Goal: Task Accomplishment & Management: Manage account settings

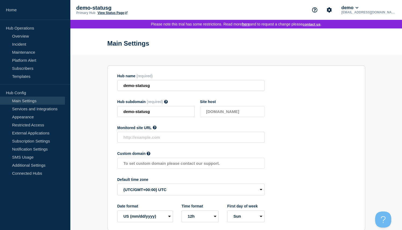
click at [374, 12] on p "[EMAIL_ADDRESS][DOMAIN_NAME]" at bounding box center [368, 12] width 56 height 4
click at [359, 8] on icon at bounding box center [357, 7] width 3 height 3
click at [374, 54] on link "User settings" at bounding box center [378, 52] width 24 height 5
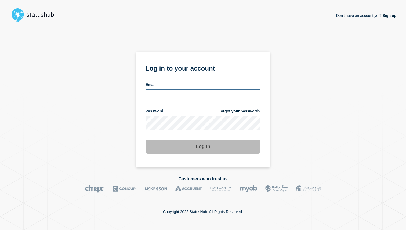
click at [157, 93] on input "email input" at bounding box center [203, 96] width 115 height 14
type input "[EMAIL_ADDRESS][DOMAIN_NAME]"
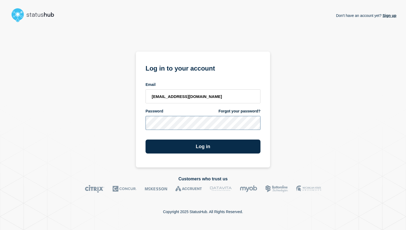
click at [146, 140] on button "Log in" at bounding box center [203, 147] width 115 height 14
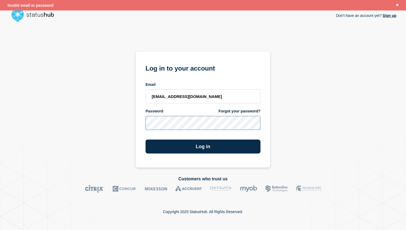
click at [146, 140] on button "Log in" at bounding box center [203, 147] width 115 height 14
click at [130, 121] on div "Don't have an account yet? Sign up Log in to your account Email worke017+1@gmai…" at bounding box center [203, 95] width 387 height 143
click at [146, 140] on button "Log in" at bounding box center [203, 147] width 115 height 14
click at [310, 77] on div "Don't have an account yet? Sign up Log in to your account Email worke017+1@gmai…" at bounding box center [203, 95] width 387 height 143
click at [244, 109] on link "Forgot your password?" at bounding box center [240, 111] width 42 height 5
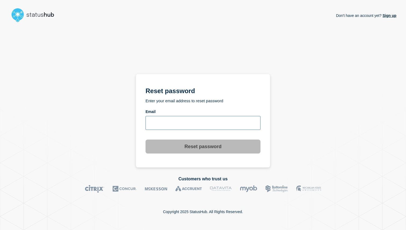
click at [178, 122] on input "email input" at bounding box center [203, 123] width 115 height 14
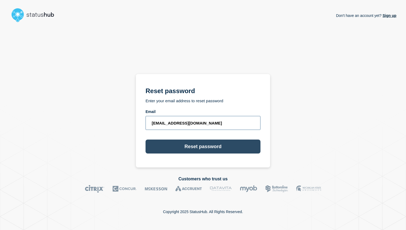
type input "[EMAIL_ADDRESS][DOMAIN_NAME]"
click at [175, 143] on button "Reset password" at bounding box center [203, 147] width 115 height 14
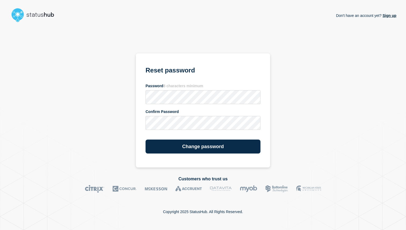
click at [153, 155] on section "Reset password Password 8 characters minimum Confirm Password Change password" at bounding box center [203, 110] width 134 height 114
click at [153, 152] on section "Reset password Password 8 characters minimum Confirm Password Change password" at bounding box center [203, 110] width 134 height 114
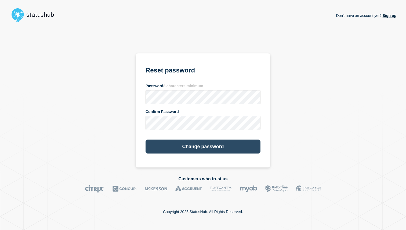
click at [161, 147] on button "Change password" at bounding box center [203, 147] width 115 height 14
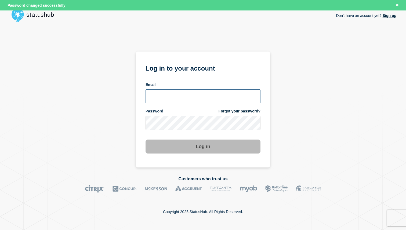
click at [195, 93] on input "email input" at bounding box center [203, 96] width 115 height 14
click at [175, 100] on input "email input" at bounding box center [203, 96] width 115 height 14
paste input "[EMAIL_ADDRESS][DOMAIN_NAME]"
type input "[EMAIL_ADDRESS][DOMAIN_NAME]"
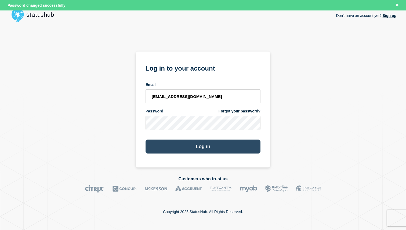
click at [169, 143] on button "Log in" at bounding box center [203, 147] width 115 height 14
